Goal: Task Accomplishment & Management: Complete application form

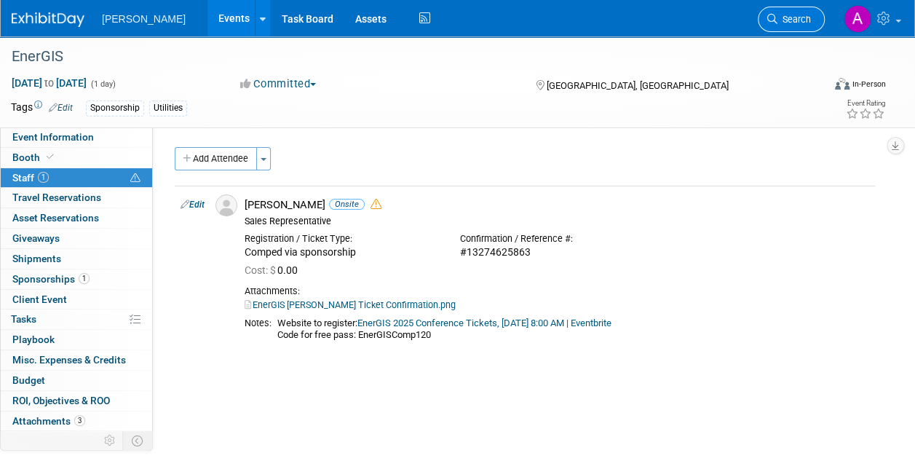
click at [783, 18] on span "Search" at bounding box center [794, 19] width 33 height 11
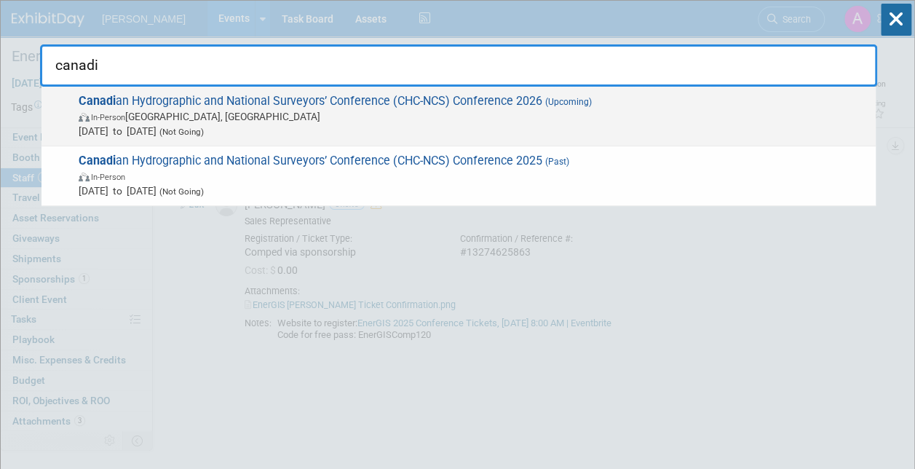
type input "canadi"
click at [186, 97] on span "Canadi an Hydrographic and National Surveyors’ Conference (CHC-NCS) Conference …" at bounding box center [471, 116] width 795 height 44
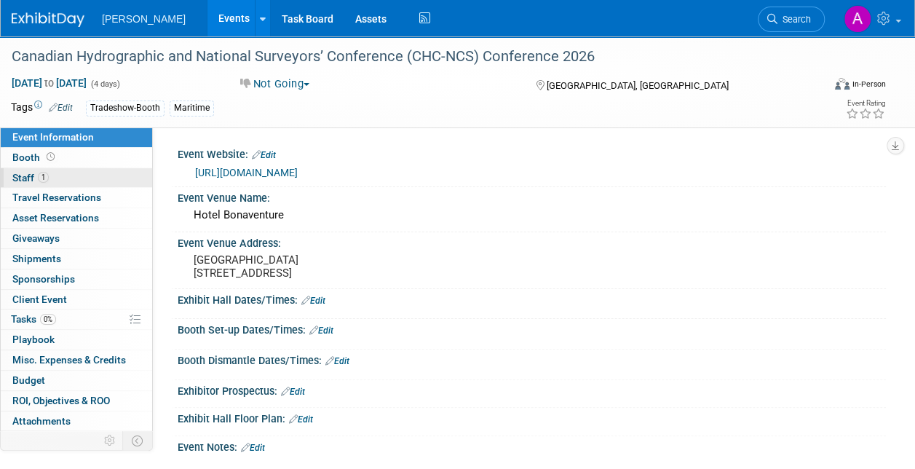
click at [46, 176] on span "1" at bounding box center [43, 177] width 11 height 11
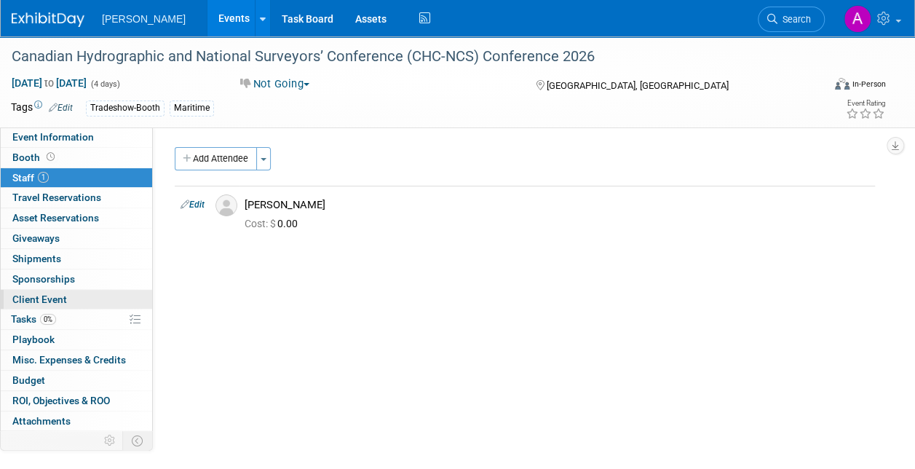
click at [45, 294] on span "Client Event" at bounding box center [39, 299] width 55 height 12
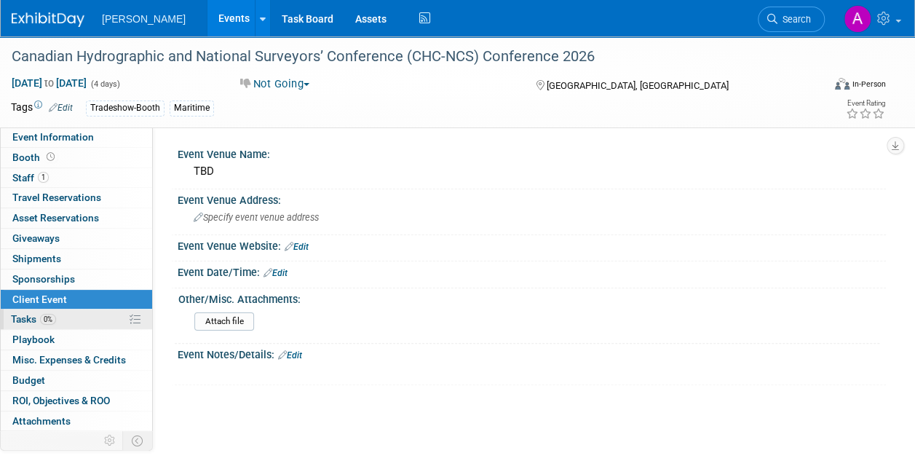
click at [29, 313] on span "Tasks 0%" at bounding box center [33, 319] width 45 height 12
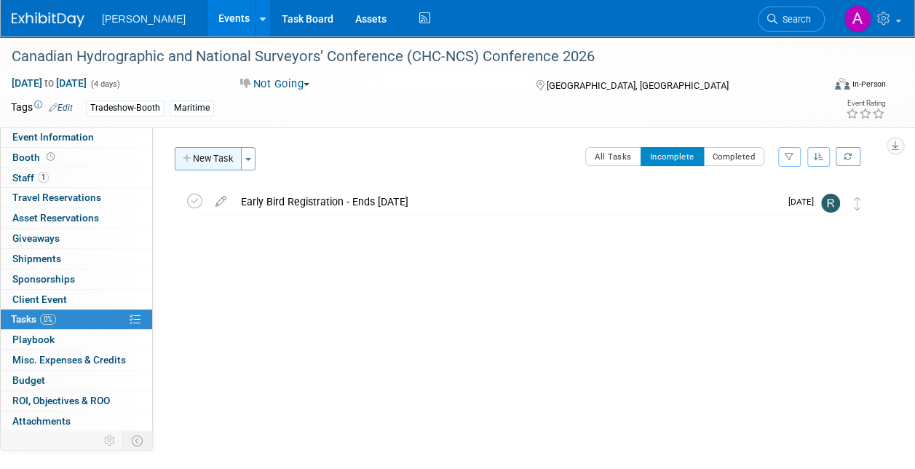
click at [214, 156] on button "New Task" at bounding box center [208, 158] width 67 height 23
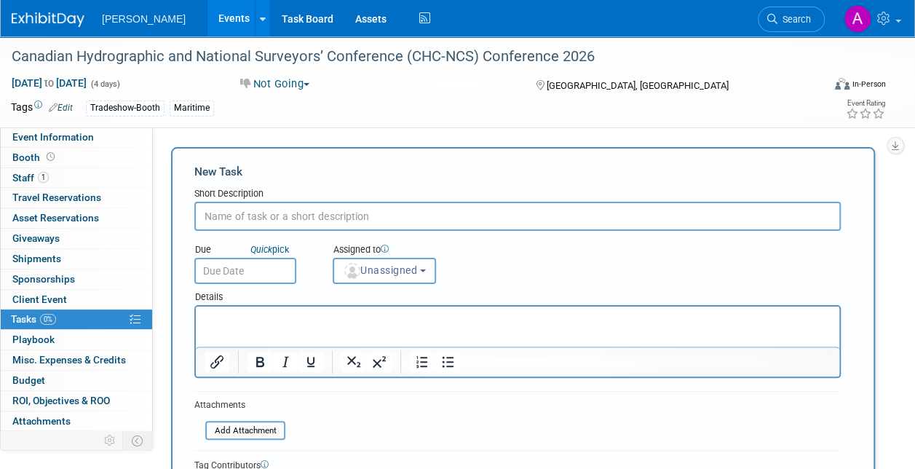
click at [224, 216] on input "text" at bounding box center [517, 216] width 647 height 29
type input "Investigate venues for potential client meeting"
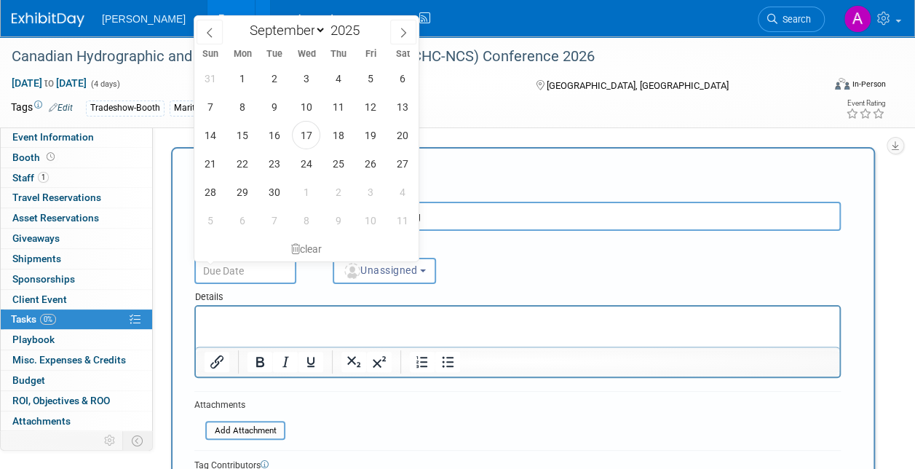
click at [237, 271] on input "text" at bounding box center [245, 271] width 102 height 26
click at [399, 28] on icon at bounding box center [403, 33] width 10 height 10
select select "9"
click at [334, 187] on span "30" at bounding box center [338, 192] width 28 height 28
type input "[DATE]"
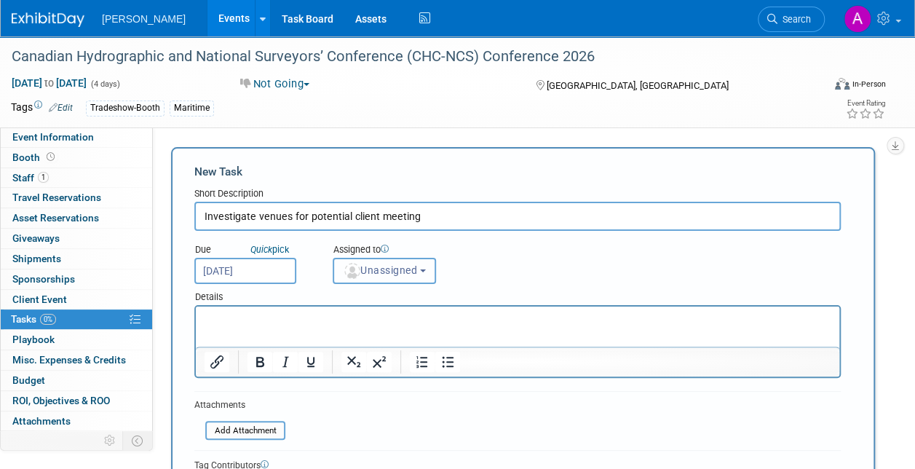
click at [424, 269] on button "Unassigned" at bounding box center [384, 271] width 103 height 26
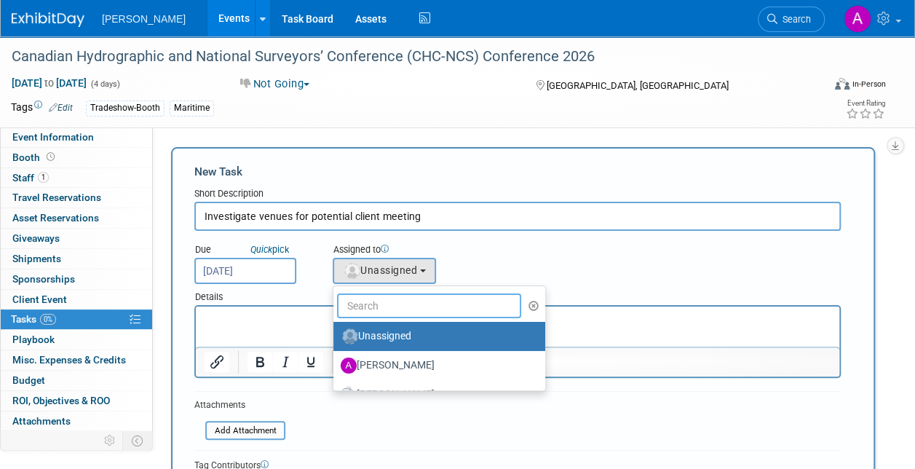
click at [370, 299] on input "text" at bounding box center [429, 305] width 184 height 25
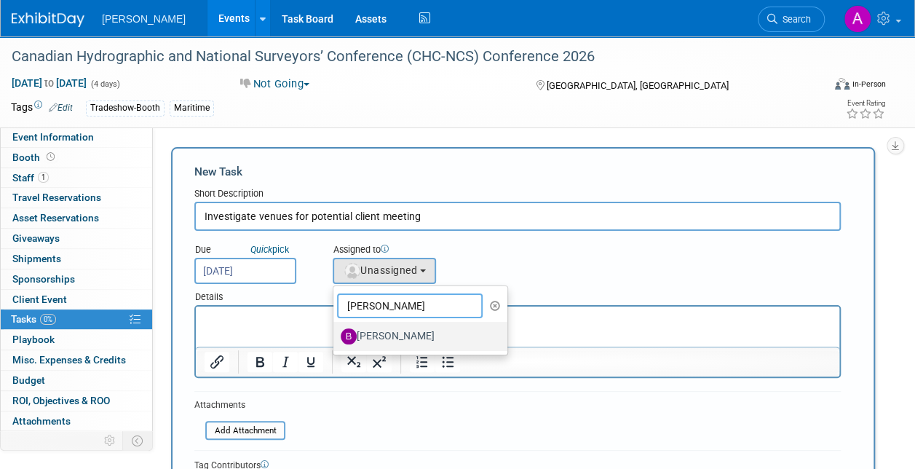
type input "[PERSON_NAME]"
click at [385, 334] on label "[PERSON_NAME]" at bounding box center [417, 336] width 152 height 23
click at [336, 334] on input "[PERSON_NAME]" at bounding box center [330, 334] width 9 height 9
select select "a3cff7b5-4442-4635-970b-8bf1698e1617"
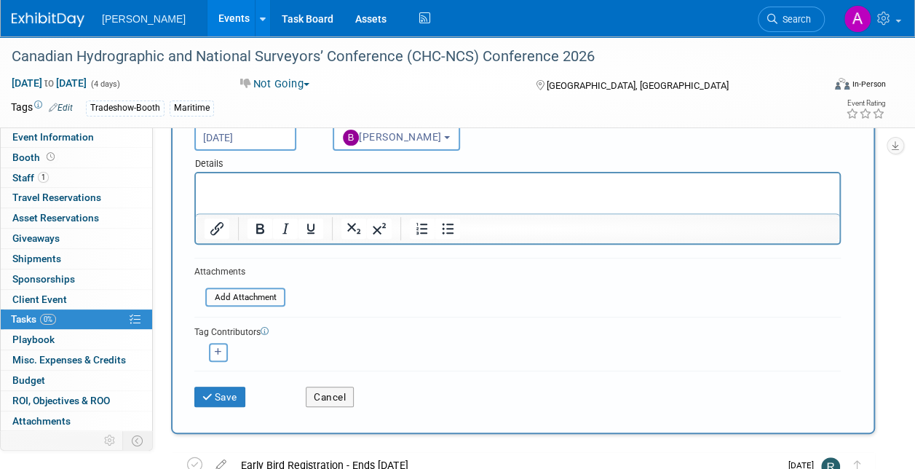
scroll to position [146, 0]
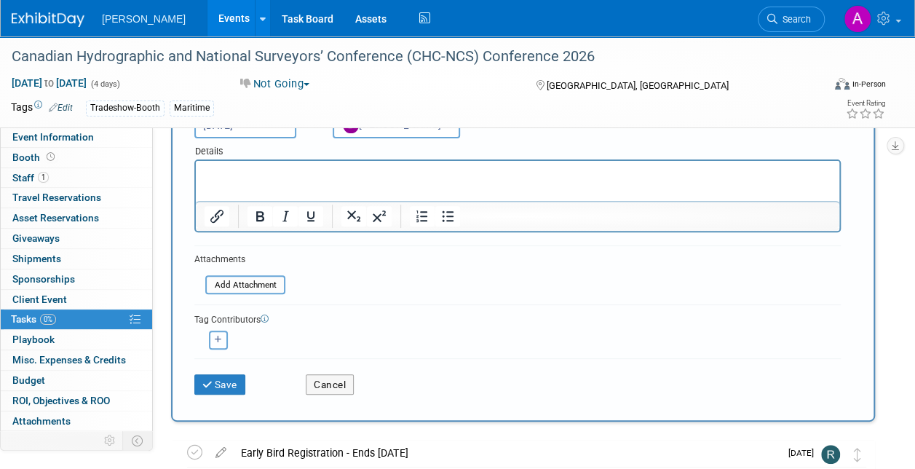
click at [216, 338] on icon "button" at bounding box center [218, 340] width 7 height 8
select select
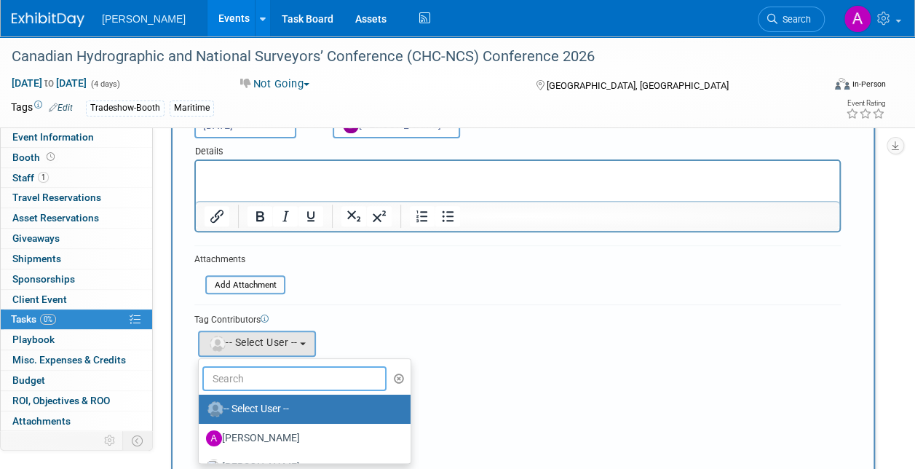
click at [236, 376] on input "text" at bounding box center [294, 378] width 184 height 25
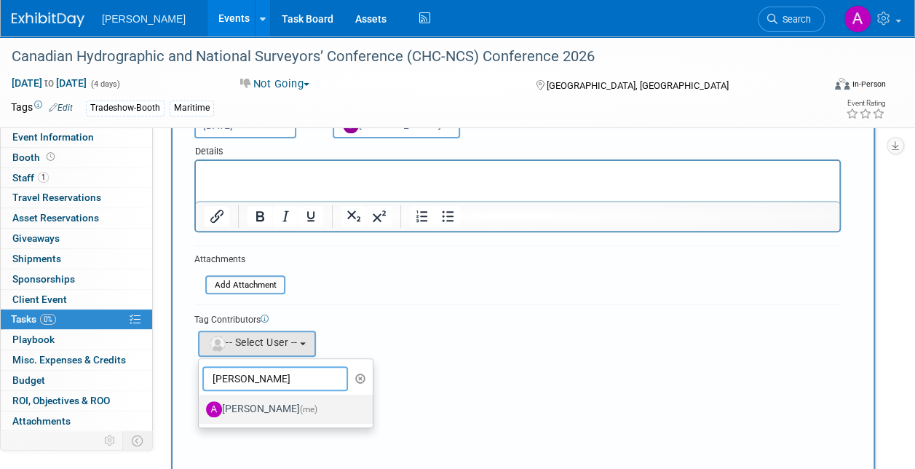
type input "[PERSON_NAME]"
click at [270, 405] on label "[PERSON_NAME] (me)" at bounding box center [282, 409] width 152 height 23
click at [201, 405] on input "[PERSON_NAME] (me)" at bounding box center [196, 407] width 9 height 9
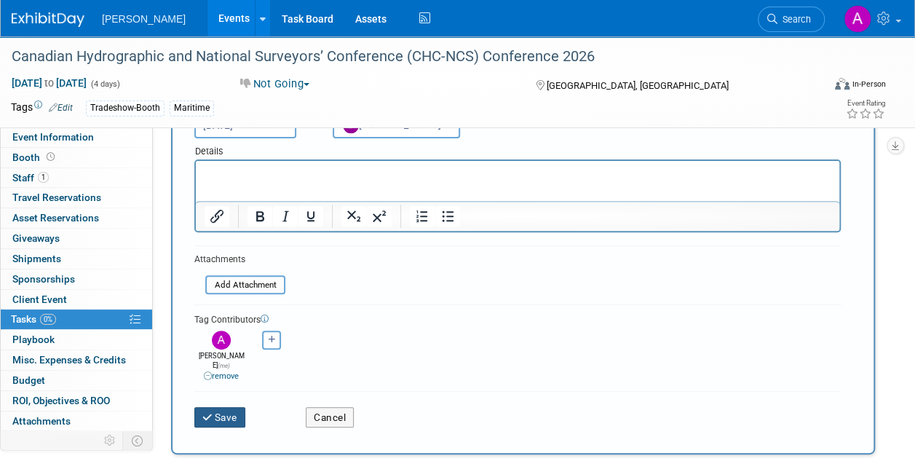
click at [210, 413] on icon "submit" at bounding box center [208, 418] width 12 height 10
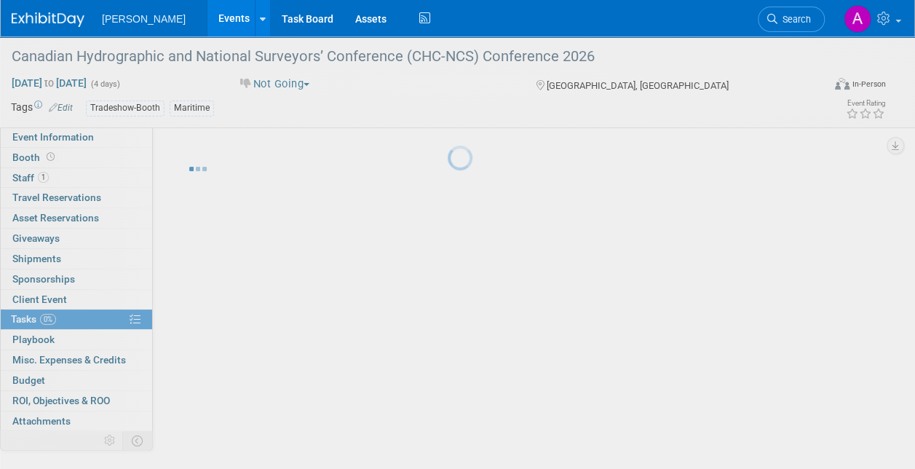
scroll to position [8, 0]
